Goal: Understand process/instructions

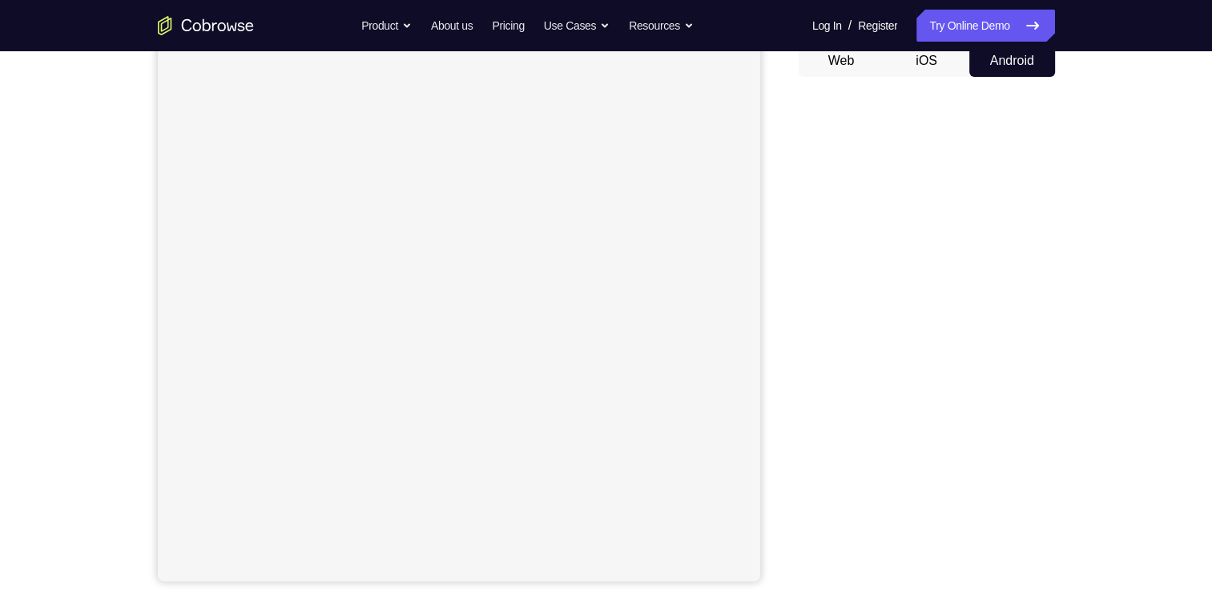
scroll to position [165, 0]
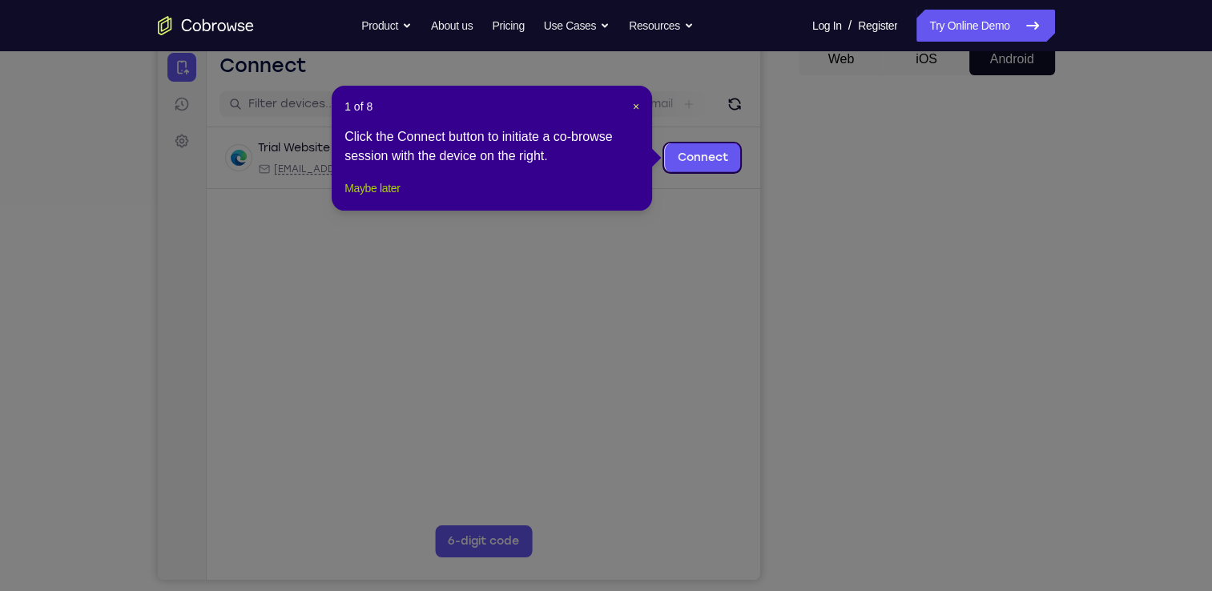
click at [400, 198] on button "Maybe later" at bounding box center [372, 188] width 55 height 19
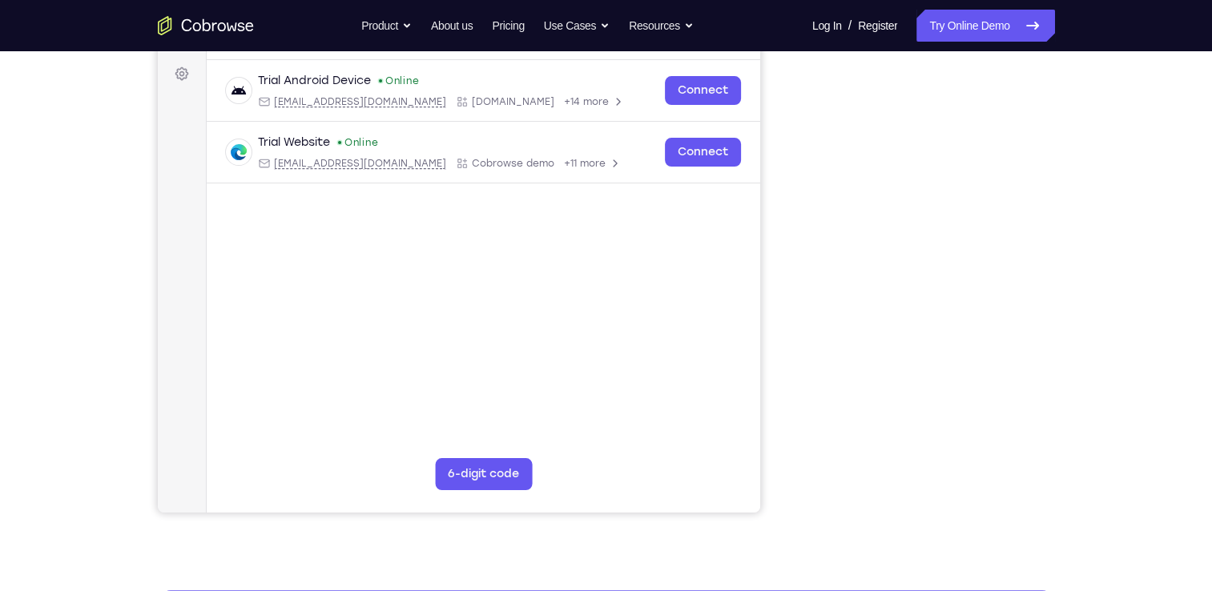
scroll to position [0, 0]
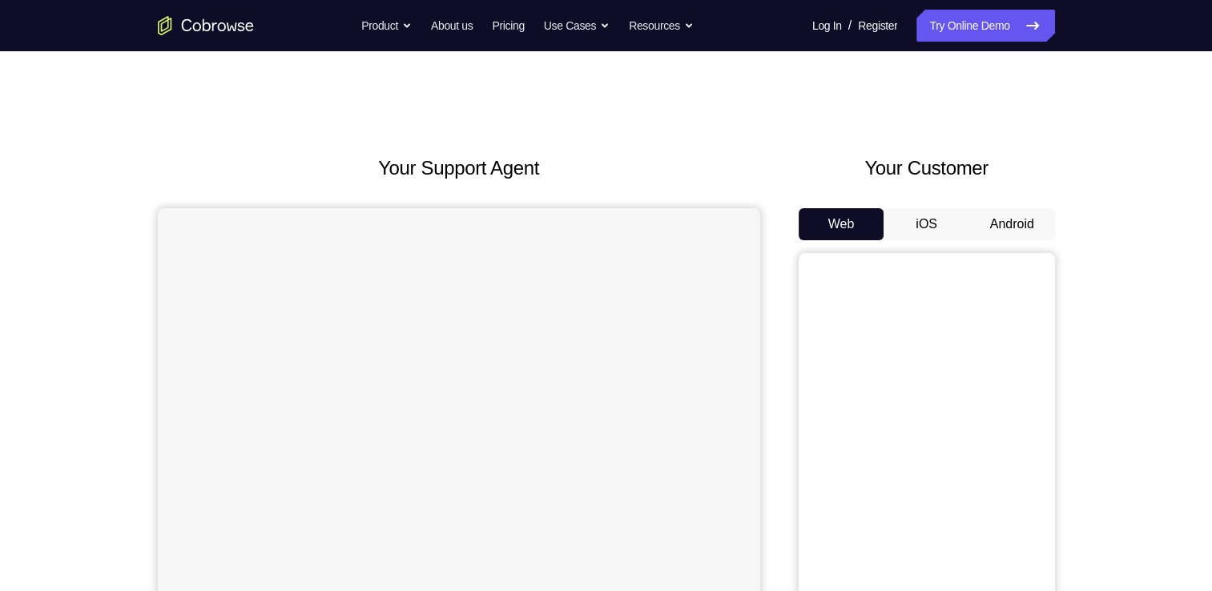
click at [1009, 213] on button "Android" at bounding box center [1012, 224] width 86 height 32
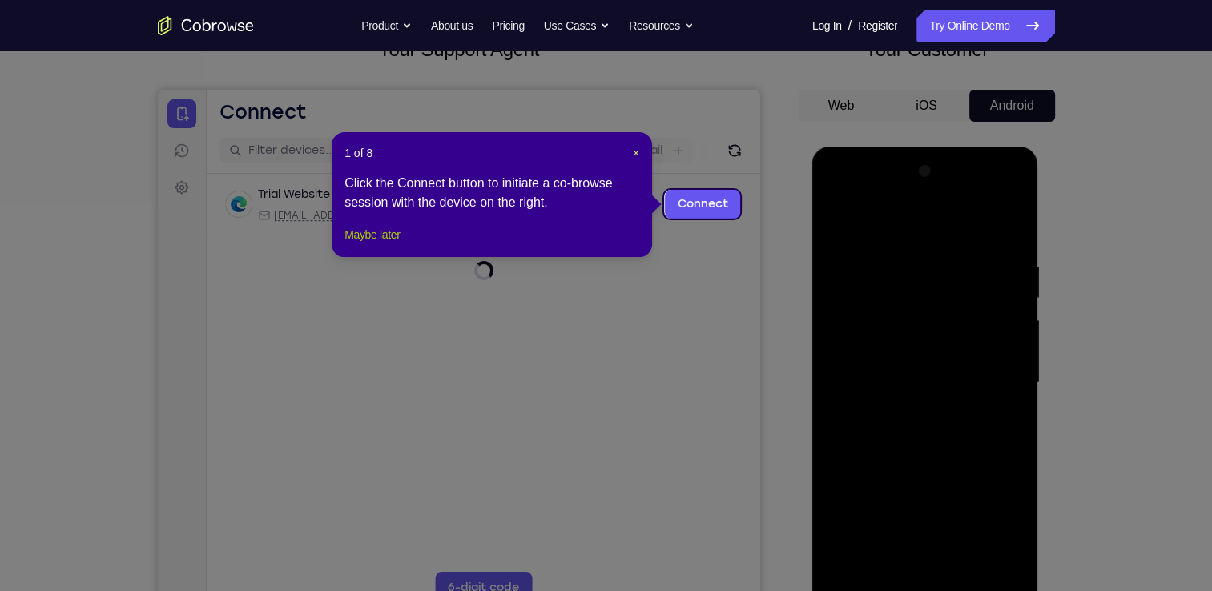
click at [385, 244] on button "Maybe later" at bounding box center [372, 234] width 55 height 19
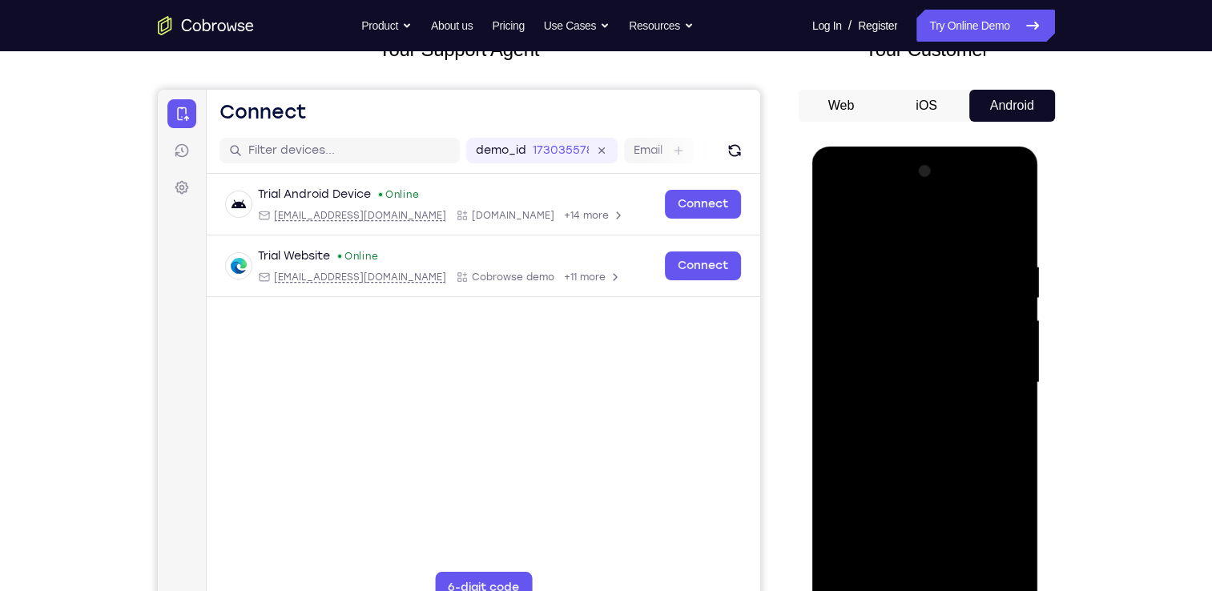
scroll to position [157, 0]
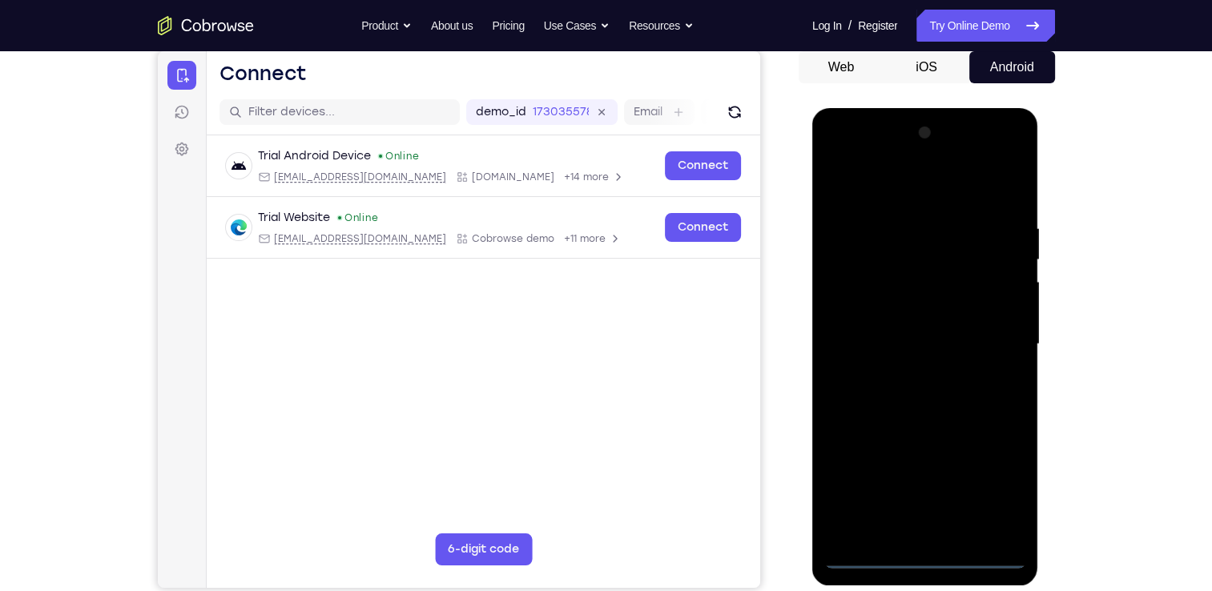
click at [929, 550] on div at bounding box center [925, 344] width 202 height 449
click at [925, 556] on div at bounding box center [925, 344] width 202 height 449
click at [994, 483] on div at bounding box center [925, 344] width 202 height 449
click at [833, 158] on div at bounding box center [925, 344] width 202 height 449
click at [989, 346] on div at bounding box center [925, 344] width 202 height 449
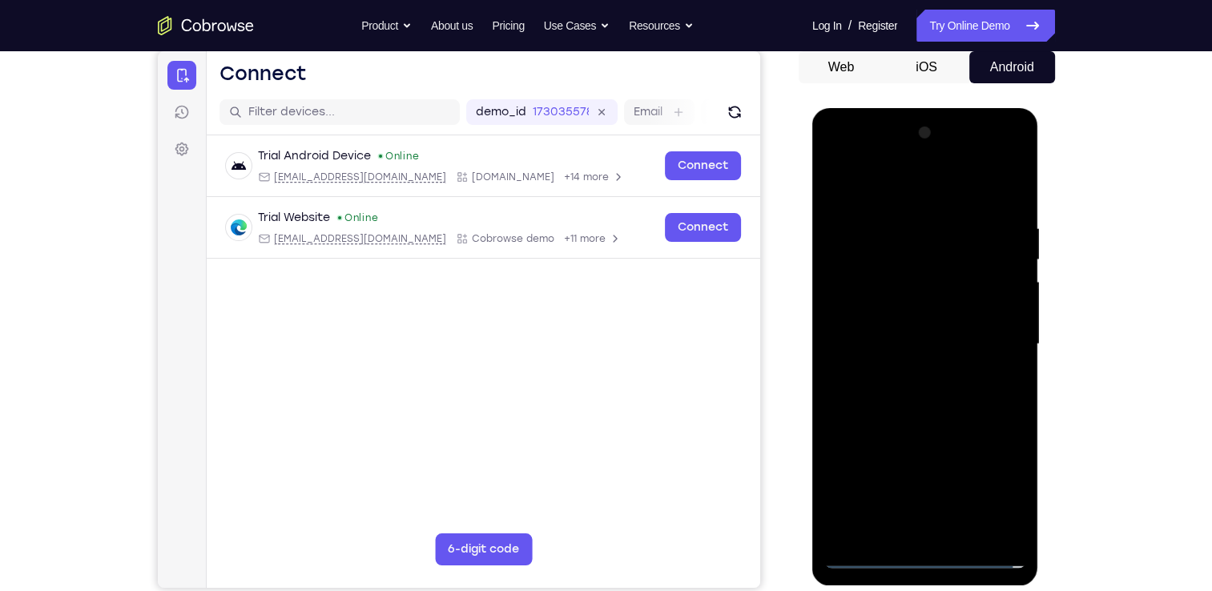
click at [904, 373] on div at bounding box center [925, 344] width 202 height 449
click at [926, 322] on div at bounding box center [925, 344] width 202 height 449
click at [836, 530] on div at bounding box center [925, 344] width 202 height 449
click at [898, 474] on div at bounding box center [925, 344] width 202 height 449
click at [921, 316] on div at bounding box center [925, 344] width 202 height 449
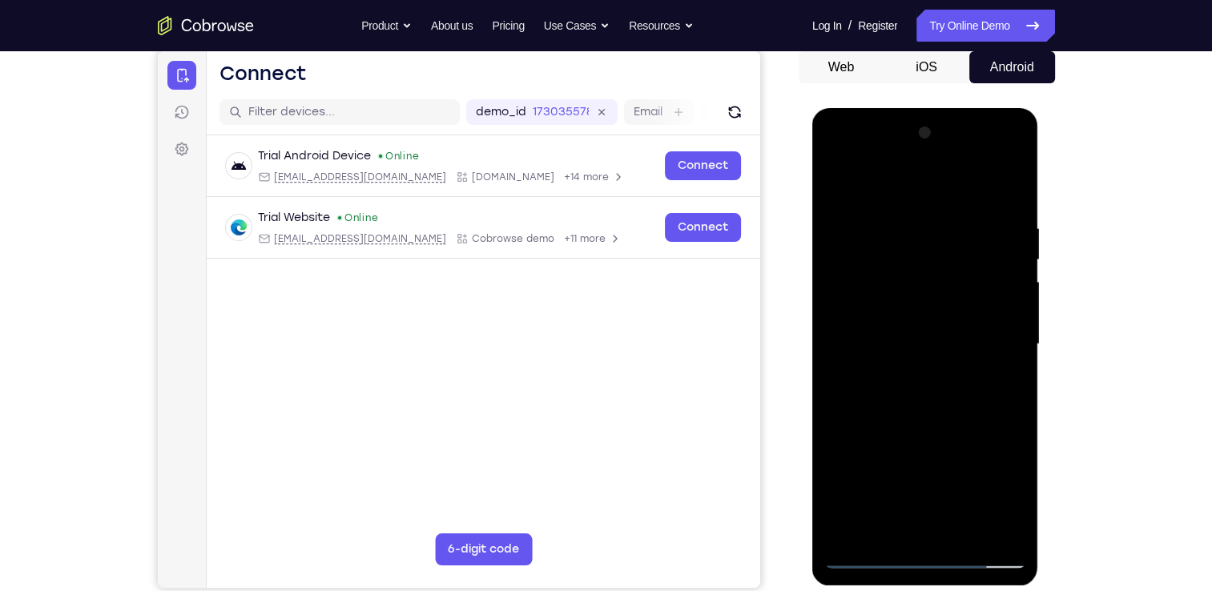
click at [835, 529] on div at bounding box center [925, 344] width 202 height 449
click at [888, 474] on div at bounding box center [925, 344] width 202 height 449
click at [954, 347] on div at bounding box center [925, 344] width 202 height 449
click at [948, 407] on div at bounding box center [925, 344] width 202 height 449
click at [948, 389] on div at bounding box center [925, 344] width 202 height 449
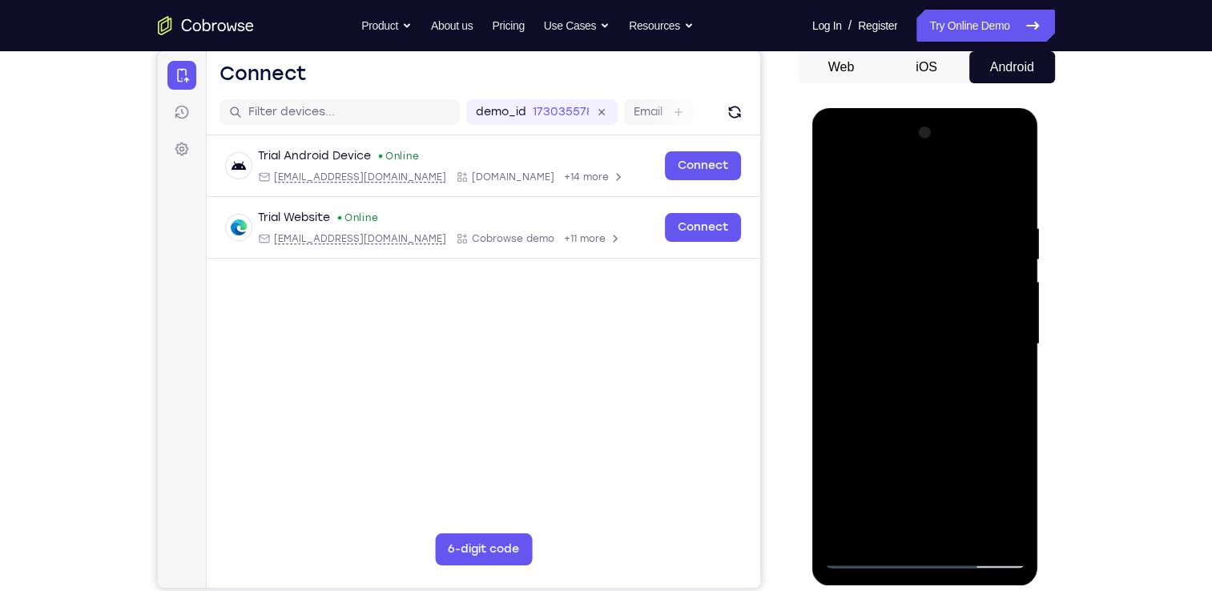
click at [948, 389] on div at bounding box center [925, 344] width 202 height 449
click at [961, 393] on div at bounding box center [925, 344] width 202 height 449
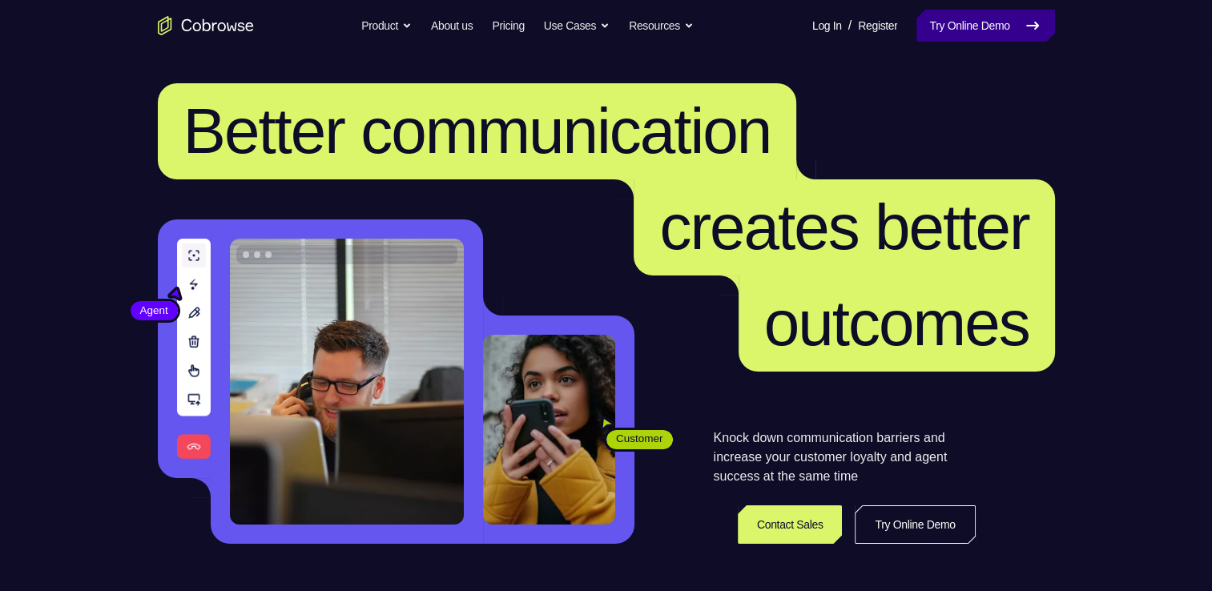
click at [951, 30] on link "Try Online Demo" at bounding box center [986, 26] width 138 height 32
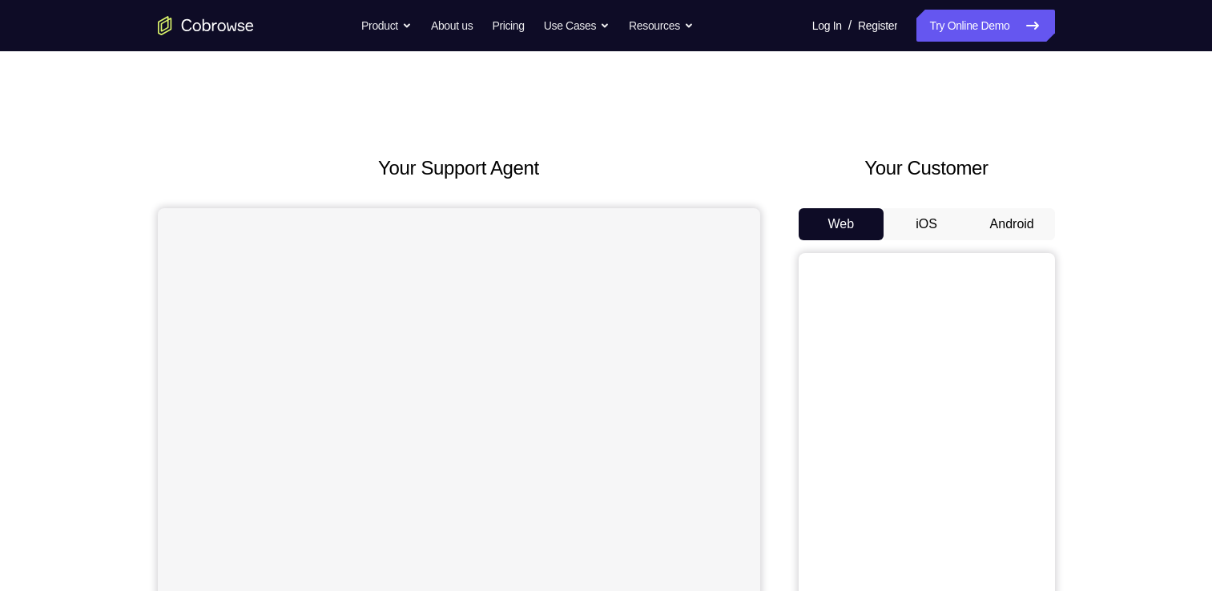
scroll to position [67, 0]
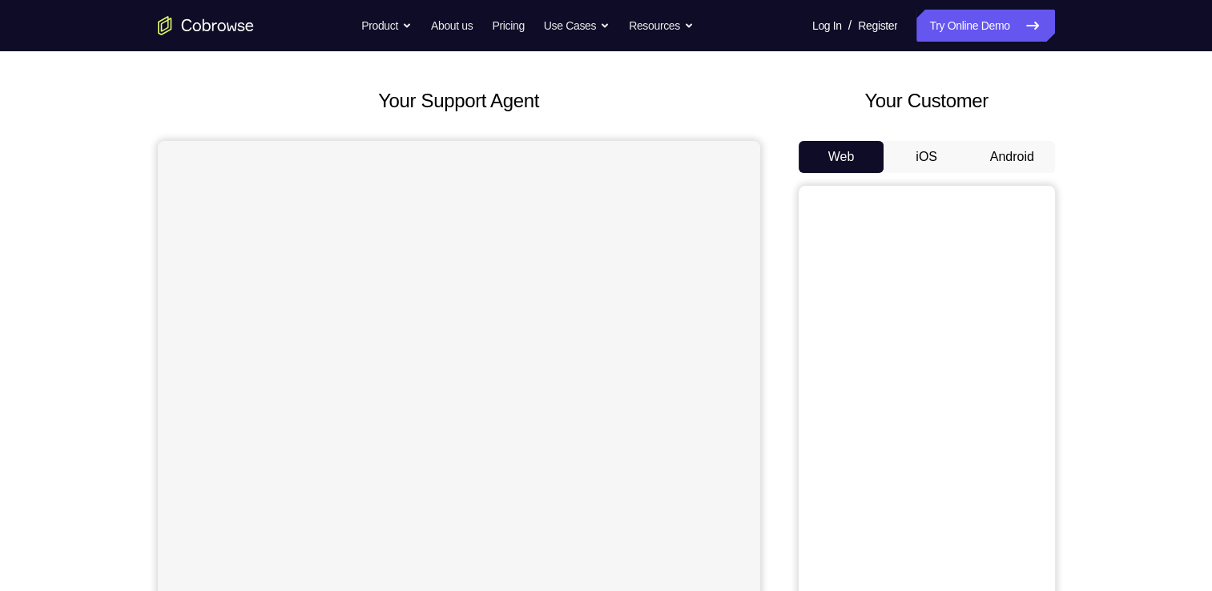
click at [998, 148] on button "Android" at bounding box center [1012, 157] width 86 height 32
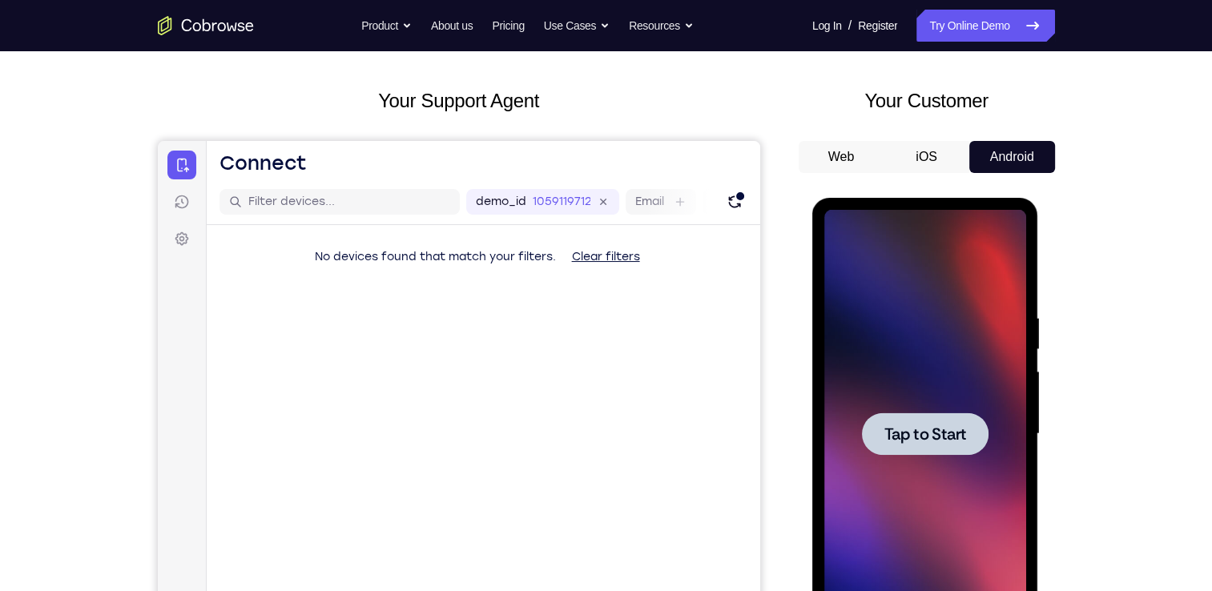
scroll to position [0, 0]
click at [974, 409] on div at bounding box center [925, 434] width 202 height 449
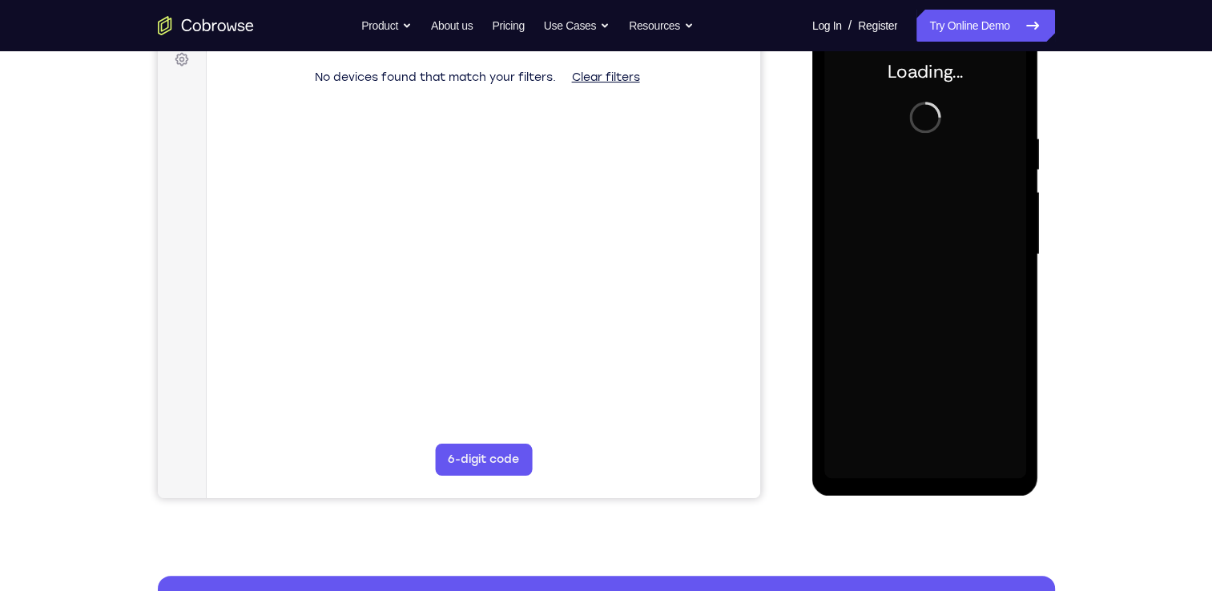
scroll to position [247, 0]
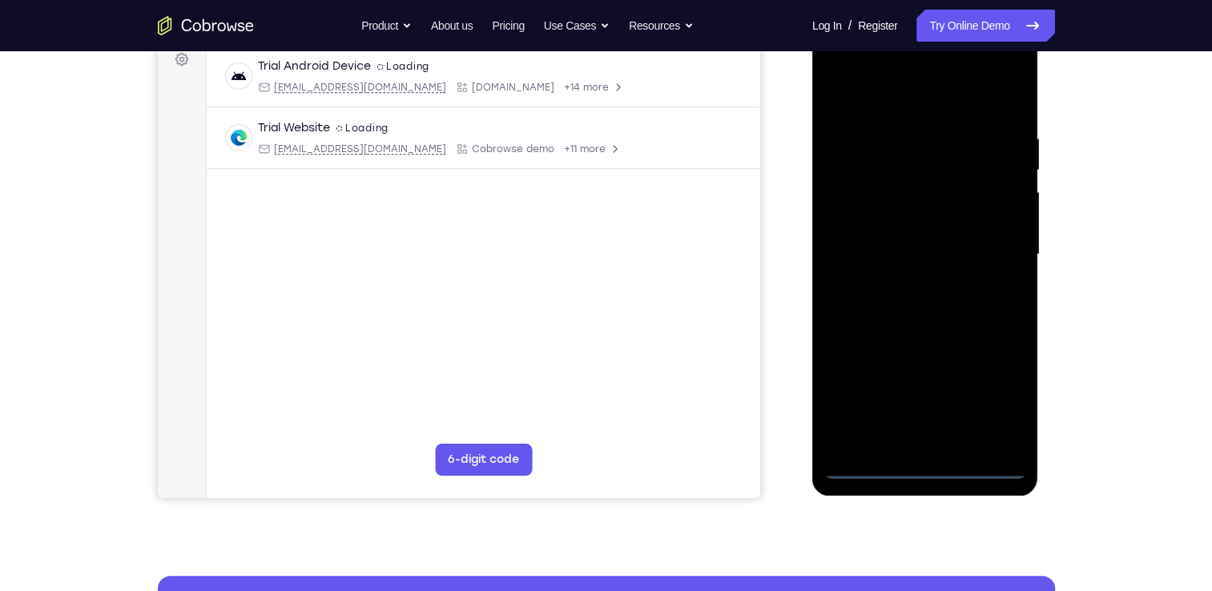
click at [931, 472] on div at bounding box center [925, 254] width 202 height 449
click at [1002, 391] on div at bounding box center [925, 254] width 202 height 449
click at [840, 66] on div at bounding box center [925, 254] width 202 height 449
click at [985, 240] on div at bounding box center [925, 254] width 202 height 449
click at [905, 277] on div at bounding box center [925, 254] width 202 height 449
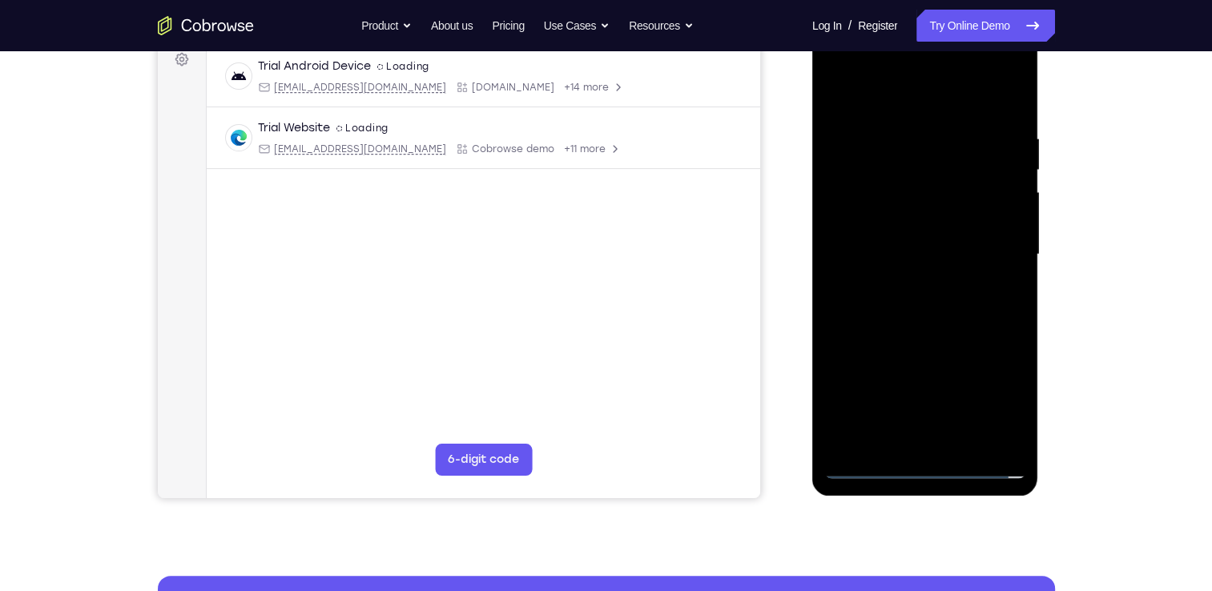
click at [905, 284] on div at bounding box center [925, 254] width 202 height 449
click at [889, 251] on div at bounding box center [925, 254] width 202 height 449
click at [889, 248] on div at bounding box center [925, 254] width 202 height 449
click at [889, 241] on div at bounding box center [925, 254] width 202 height 449
click at [895, 287] on div at bounding box center [925, 254] width 202 height 449
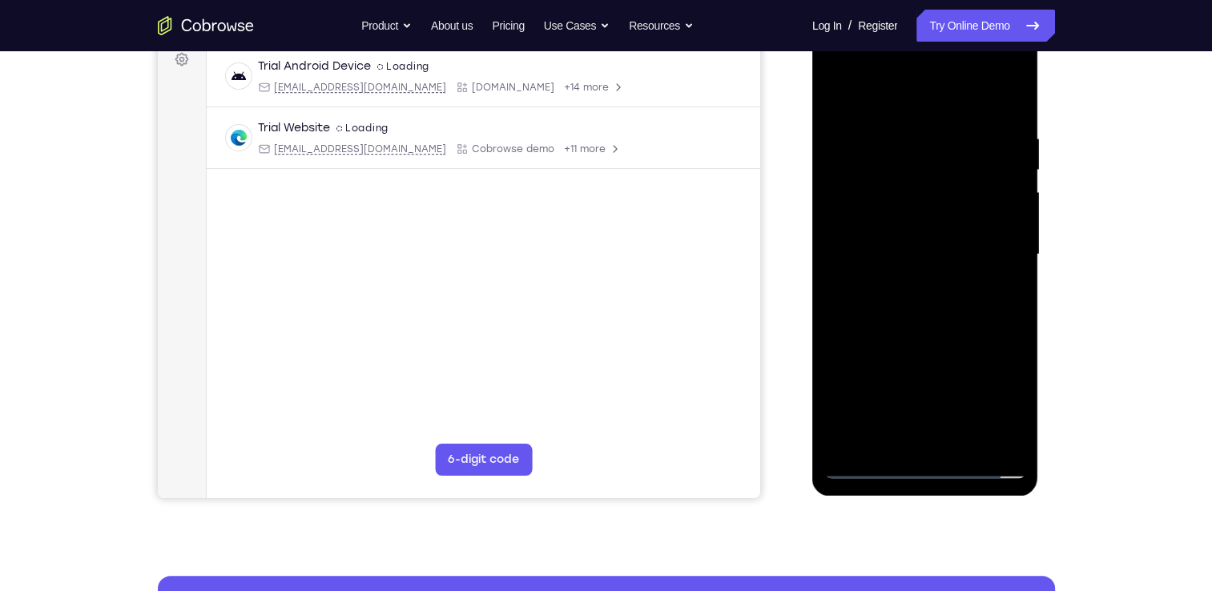
click at [904, 242] on div at bounding box center [925, 254] width 202 height 449
click at [831, 431] on div at bounding box center [925, 254] width 202 height 449
click at [891, 379] on div at bounding box center [925, 254] width 202 height 449
click at [931, 221] on div at bounding box center [925, 254] width 202 height 449
click at [836, 435] on div at bounding box center [925, 254] width 202 height 449
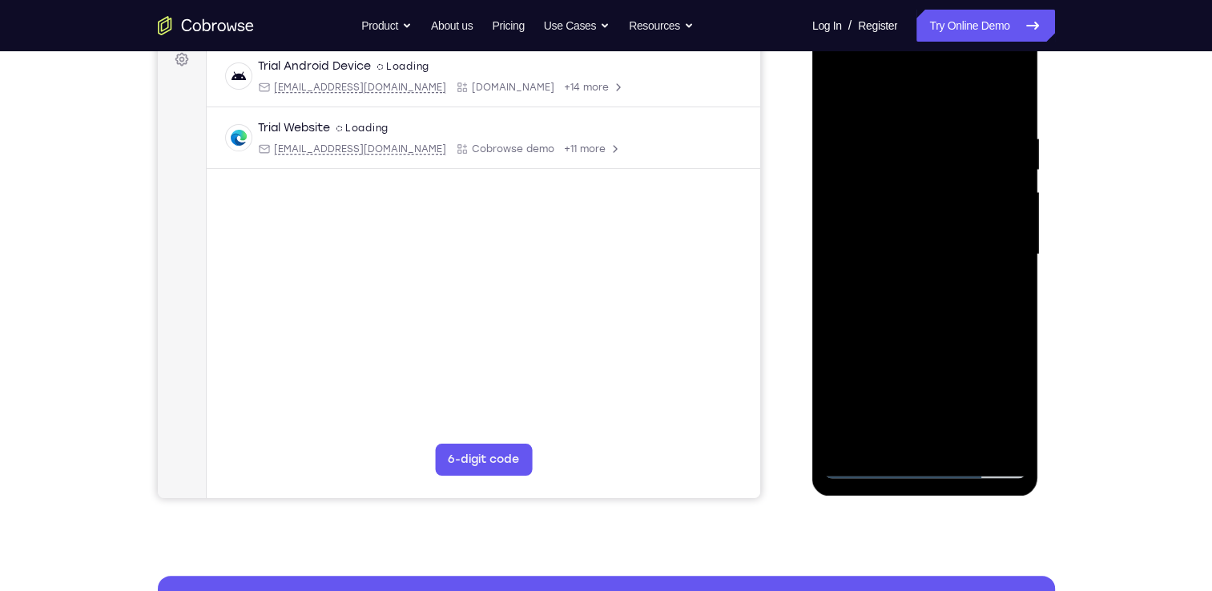
click at [892, 381] on div at bounding box center [925, 254] width 202 height 449
click at [859, 349] on div at bounding box center [925, 254] width 202 height 449
click at [1021, 344] on div at bounding box center [925, 254] width 202 height 449
click at [853, 353] on div at bounding box center [925, 254] width 202 height 449
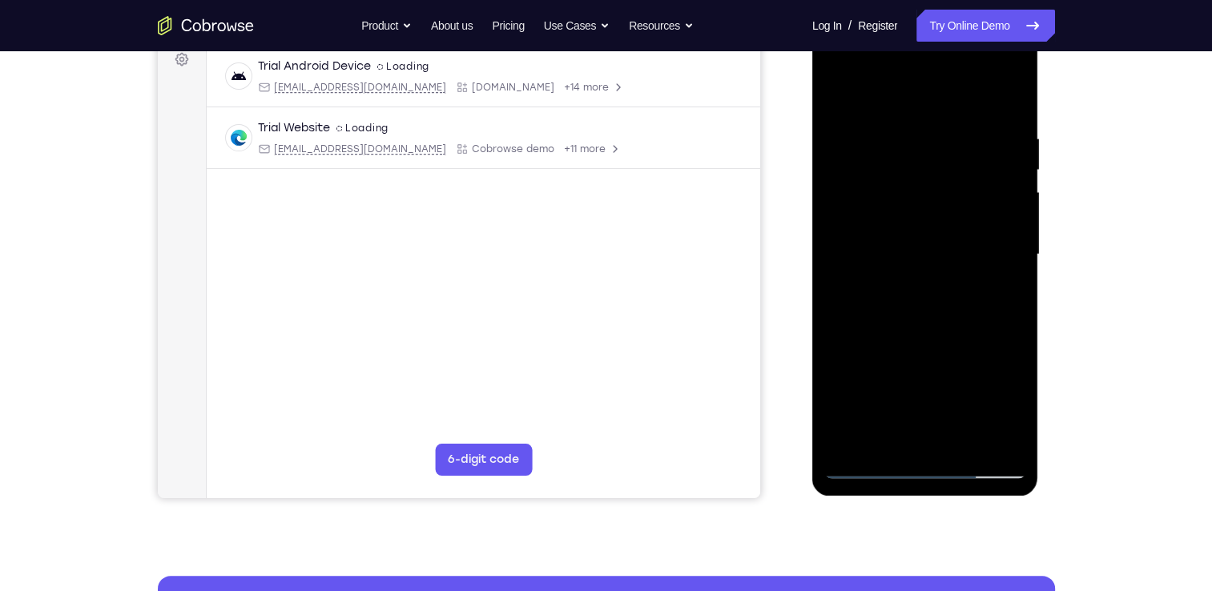
click at [877, 256] on div at bounding box center [925, 254] width 202 height 449
click at [894, 317] on div at bounding box center [925, 254] width 202 height 449
click at [894, 303] on div at bounding box center [925, 254] width 202 height 449
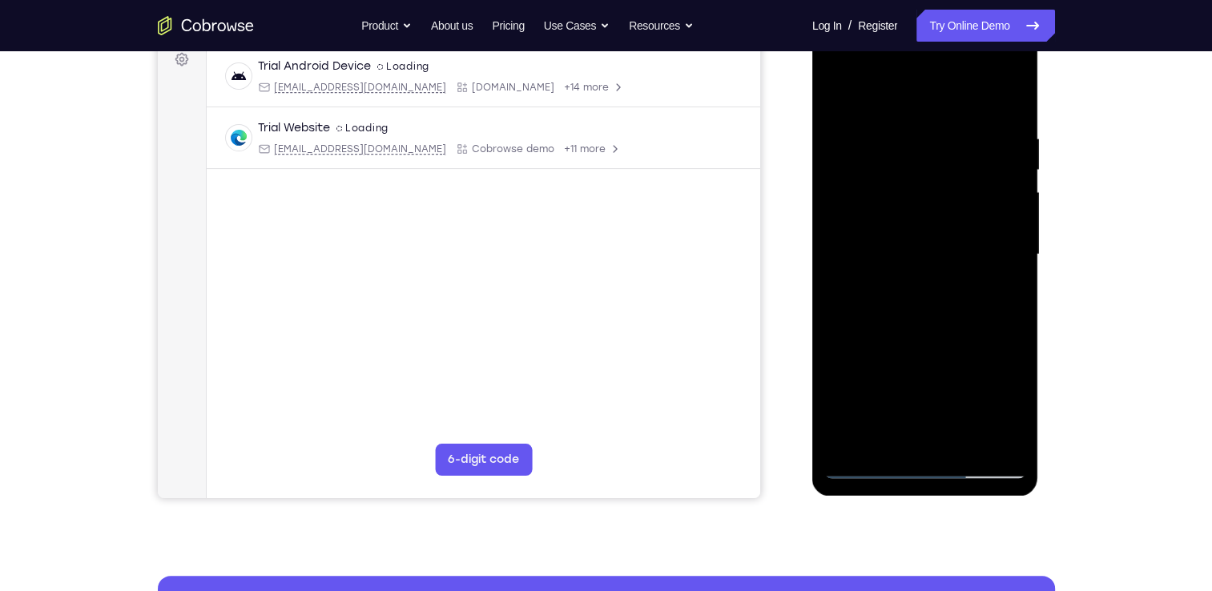
click at [894, 303] on div at bounding box center [925, 254] width 202 height 449
drag, startPoint x: 894, startPoint y: 303, endPoint x: 914, endPoint y: 299, distance: 20.4
click at [914, 299] on div at bounding box center [925, 254] width 202 height 449
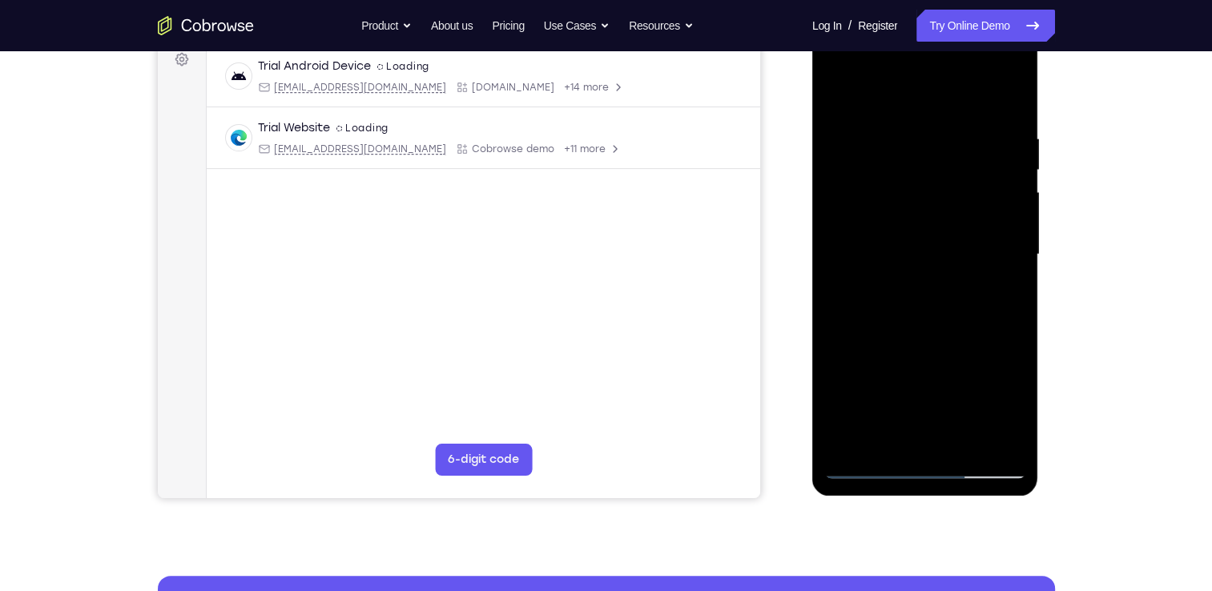
click at [914, 299] on div at bounding box center [925, 254] width 202 height 449
click at [893, 309] on div at bounding box center [925, 254] width 202 height 449
click at [921, 308] on div at bounding box center [925, 254] width 202 height 449
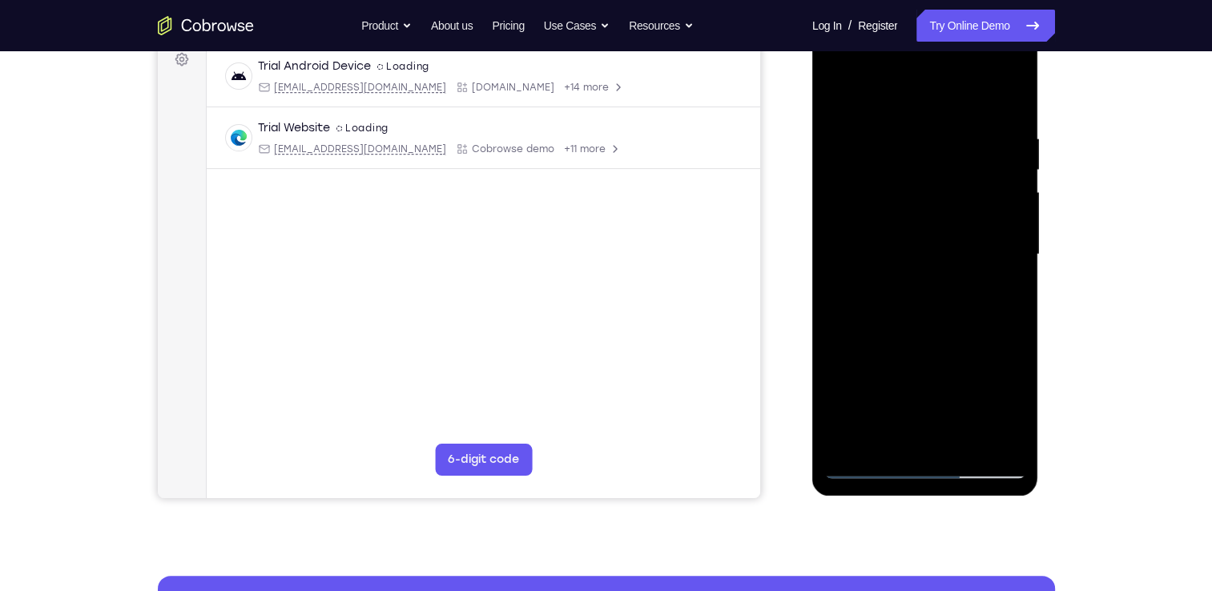
click at [910, 309] on div at bounding box center [925, 254] width 202 height 449
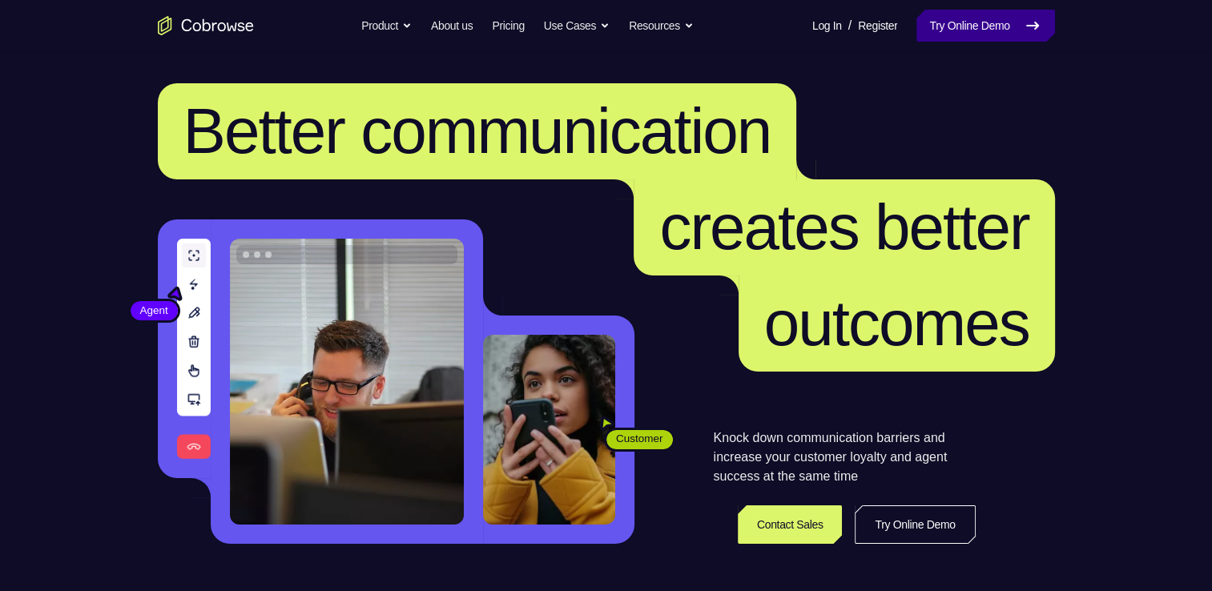
drag, startPoint x: 0, startPoint y: 0, endPoint x: 957, endPoint y: 24, distance: 957.7
click at [957, 24] on link "Try Online Demo" at bounding box center [986, 26] width 138 height 32
